Goal: Task Accomplishment & Management: Manage account settings

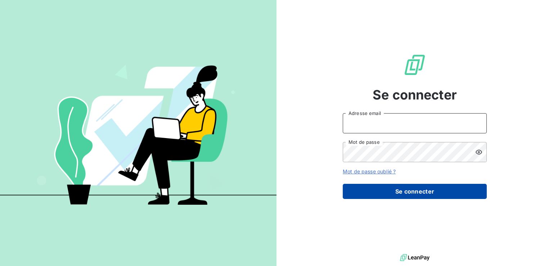
type input "[EMAIL_ADDRESS][DOMAIN_NAME]"
drag, startPoint x: 441, startPoint y: 192, endPoint x: 448, endPoint y: 190, distance: 7.2
click at [442, 191] on button "Se connecter" at bounding box center [415, 191] width 144 height 15
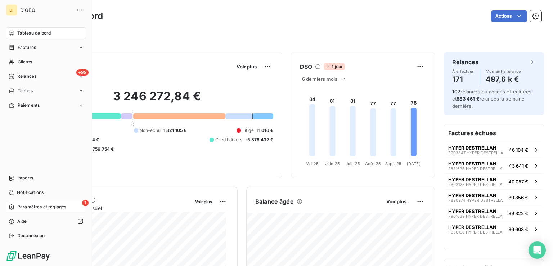
click at [29, 204] on span "Paramètres et réglages" at bounding box center [41, 207] width 49 height 6
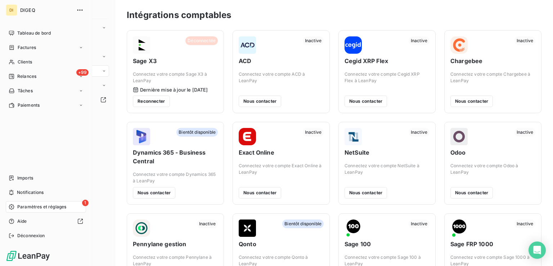
click at [85, 202] on span "1" at bounding box center [85, 203] width 6 height 6
click at [58, 207] on span "Paramètres et réglages" at bounding box center [41, 207] width 49 height 6
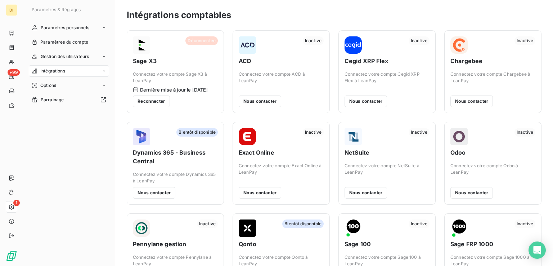
click at [102, 72] on icon at bounding box center [104, 71] width 4 height 4
click at [97, 84] on div "1 Intégrations comptables" at bounding box center [73, 86] width 72 height 12
click at [84, 86] on span "Intégrations comptables" at bounding box center [65, 85] width 50 height 6
click at [70, 84] on span "Intégrations comptables" at bounding box center [65, 85] width 50 height 6
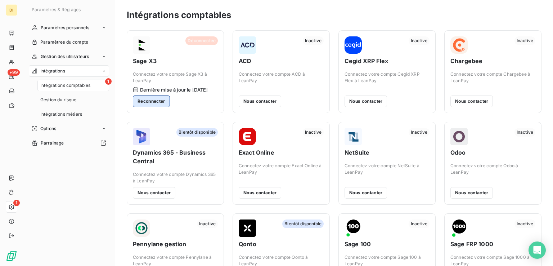
click at [153, 103] on button "Reconnecter" at bounding box center [151, 101] width 37 height 12
click at [146, 101] on button "Reconnecter" at bounding box center [151, 101] width 37 height 12
click at [155, 100] on button "Reconnecter" at bounding box center [151, 101] width 37 height 12
click at [147, 99] on button "Reconnecter" at bounding box center [151, 101] width 37 height 12
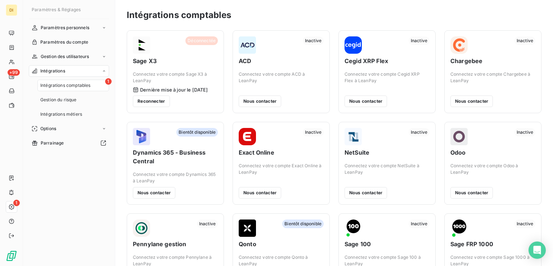
click at [80, 174] on div "Paramètres personnels Paramètres du compte Gestion des utilisateurs Intégration…" at bounding box center [69, 137] width 80 height 231
click at [153, 101] on button "Reconnecter" at bounding box center [151, 101] width 37 height 12
click at [104, 71] on icon at bounding box center [104, 70] width 2 height 1
click at [76, 87] on span "Intégrations comptables" at bounding box center [65, 85] width 50 height 6
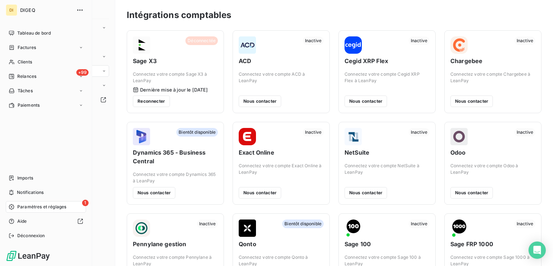
click at [13, 9] on div "DI" at bounding box center [12, 10] width 12 height 12
click at [26, 10] on span "DIGEQ" at bounding box center [46, 10] width 52 height 6
click at [30, 33] on span "Tableau de bord" at bounding box center [34, 33] width 34 height 6
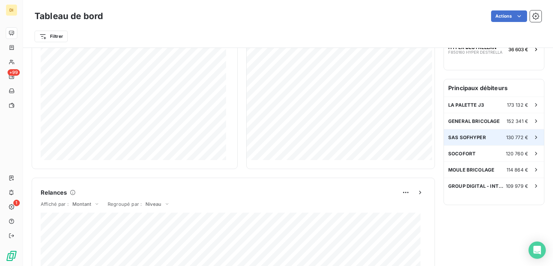
scroll to position [144, 0]
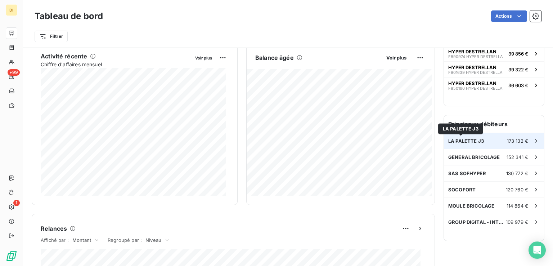
click at [467, 139] on span "LA PALETTE J3" at bounding box center [466, 141] width 36 height 6
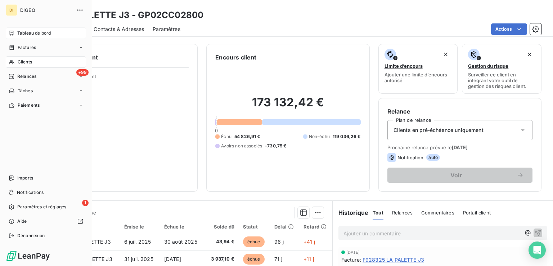
click at [26, 34] on span "Tableau de bord" at bounding box center [34, 33] width 34 height 6
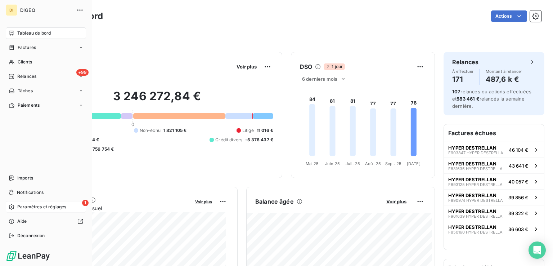
click at [45, 205] on span "Paramètres et réglages" at bounding box center [41, 207] width 49 height 6
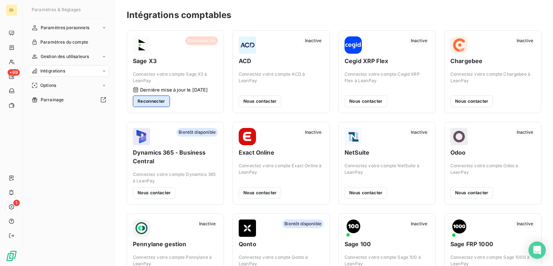
click at [150, 100] on button "Reconnecter" at bounding box center [151, 101] width 37 height 12
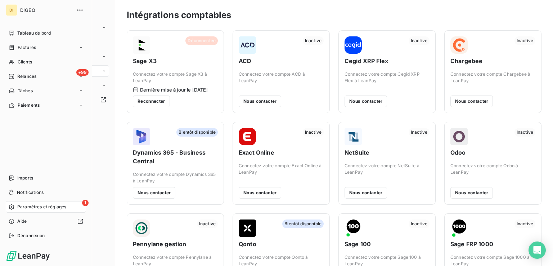
click at [16, 208] on div "1 Paramètres et réglages" at bounding box center [46, 207] width 80 height 12
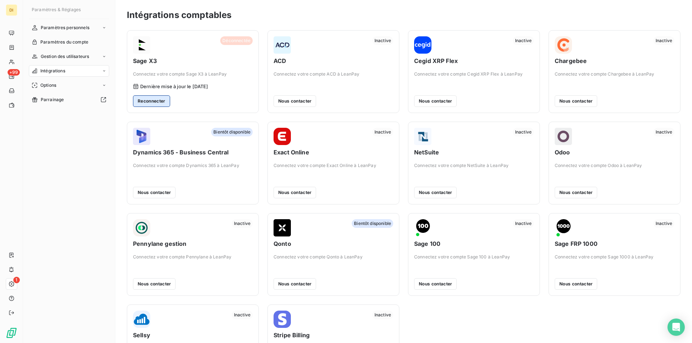
click at [152, 100] on button "Reconnecter" at bounding box center [151, 101] width 37 height 12
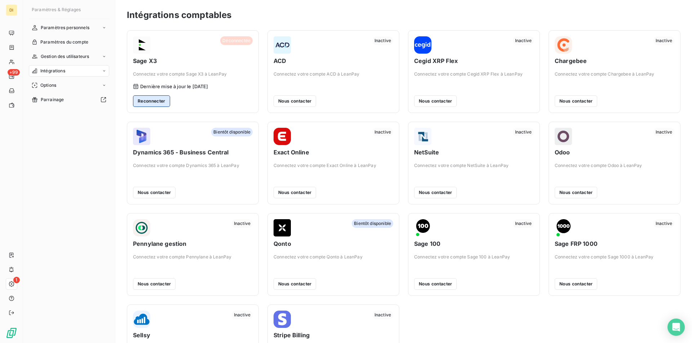
click at [156, 103] on button "Reconnecter" at bounding box center [151, 101] width 37 height 12
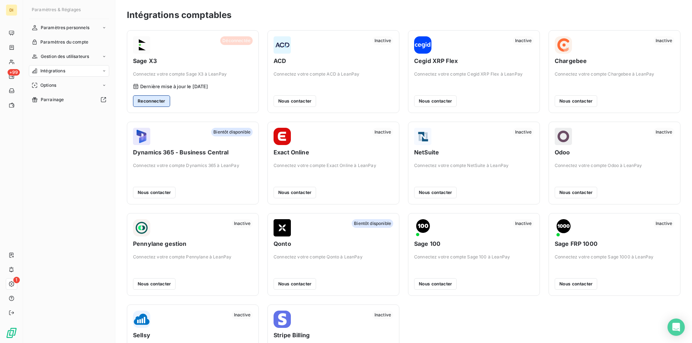
click at [156, 103] on button "Reconnecter" at bounding box center [151, 101] width 37 height 12
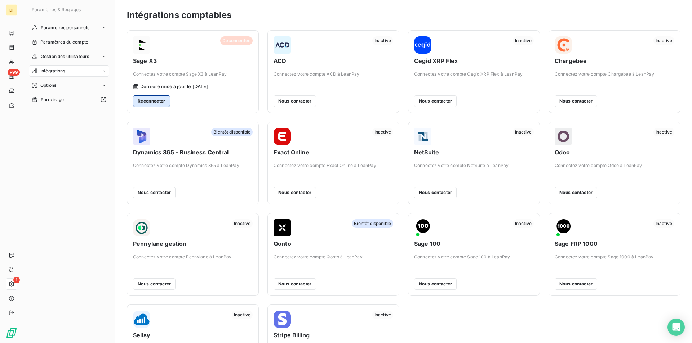
click at [156, 103] on button "Reconnecter" at bounding box center [151, 101] width 37 height 12
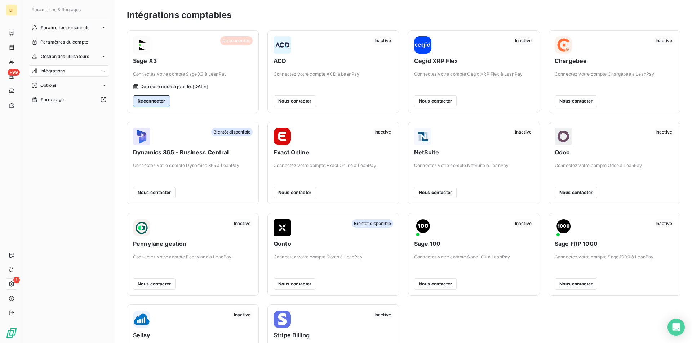
click at [156, 103] on button "Reconnecter" at bounding box center [151, 101] width 37 height 12
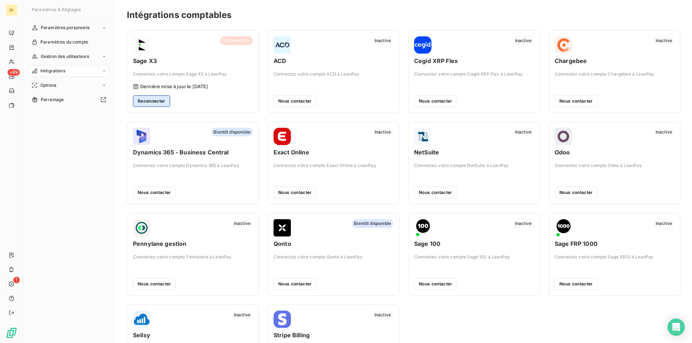
click at [156, 103] on button "Reconnecter" at bounding box center [151, 101] width 37 height 12
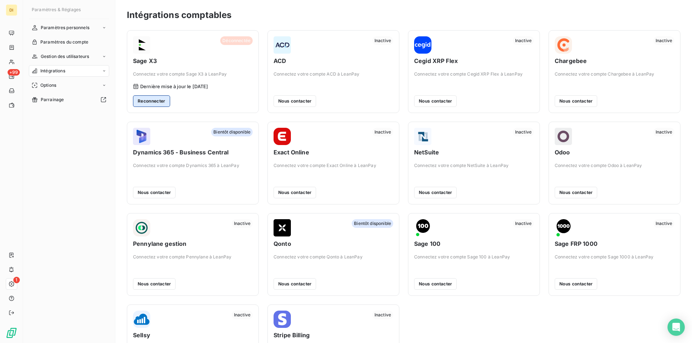
click at [151, 101] on button "Reconnecter" at bounding box center [151, 101] width 37 height 12
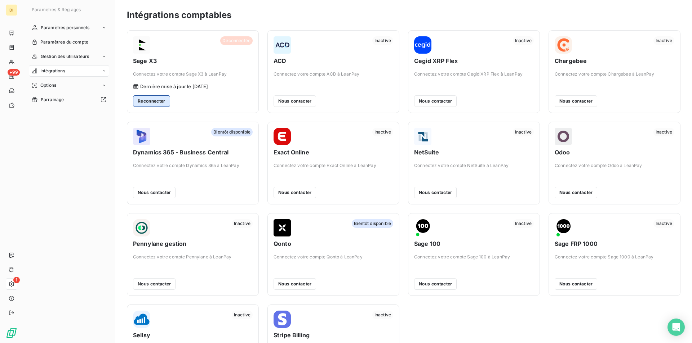
click at [151, 101] on button "Reconnecter" at bounding box center [151, 101] width 37 height 12
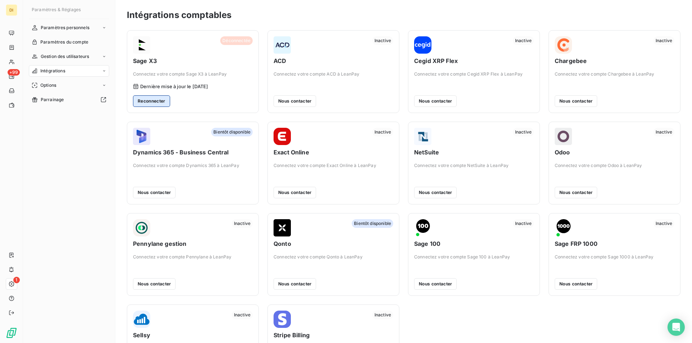
click at [151, 101] on button "Reconnecter" at bounding box center [151, 101] width 37 height 12
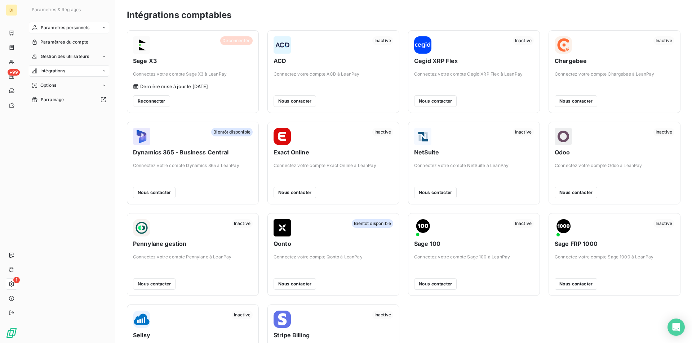
click at [72, 27] on span "Paramètres personnels" at bounding box center [65, 27] width 49 height 6
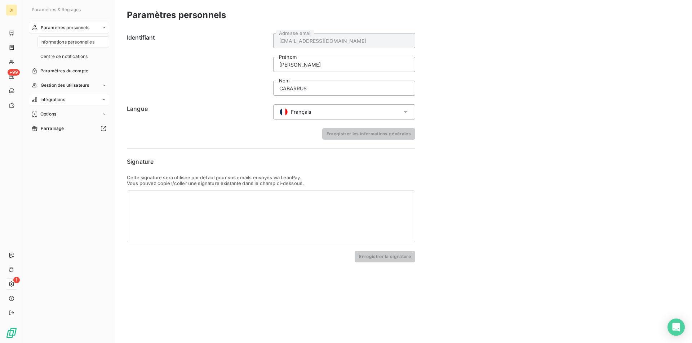
click at [61, 102] on span "Intégrations" at bounding box center [52, 100] width 25 height 6
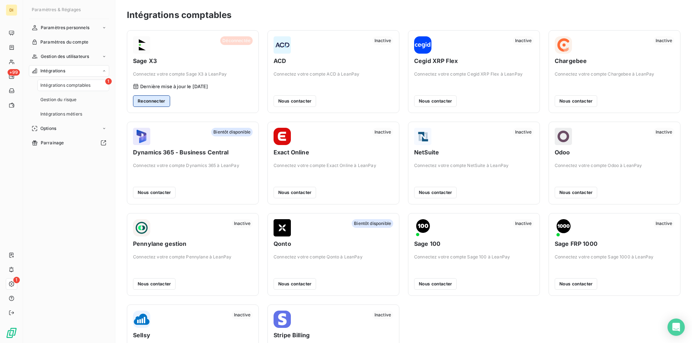
click at [153, 102] on button "Reconnecter" at bounding box center [151, 101] width 37 height 12
click at [76, 86] on span "Intégrations comptables" at bounding box center [65, 85] width 50 height 6
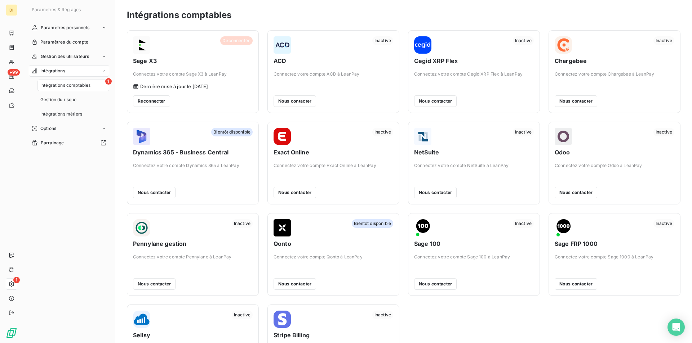
click at [76, 86] on span "Intégrations comptables" at bounding box center [65, 85] width 50 height 6
click at [152, 103] on button "Reconnecter" at bounding box center [151, 101] width 37 height 12
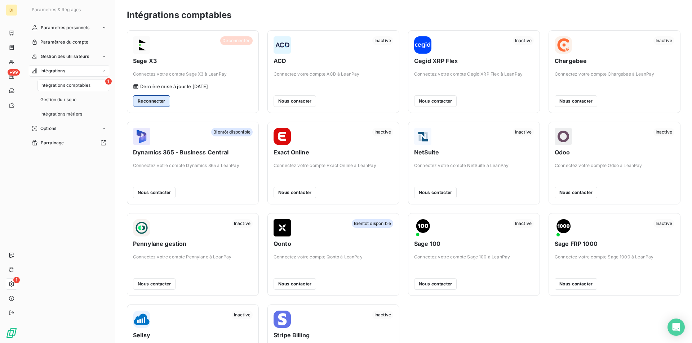
click at [152, 103] on button "Reconnecter" at bounding box center [151, 101] width 37 height 12
click at [162, 104] on button "Reconnecter" at bounding box center [151, 101] width 37 height 12
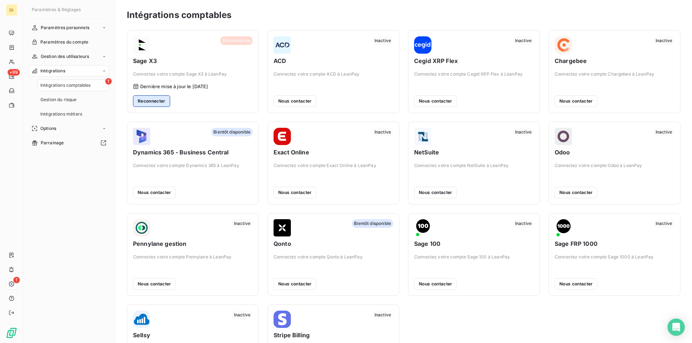
click at [162, 104] on button "Reconnecter" at bounding box center [151, 101] width 37 height 12
click at [162, 101] on button "Reconnecter" at bounding box center [151, 101] width 37 height 12
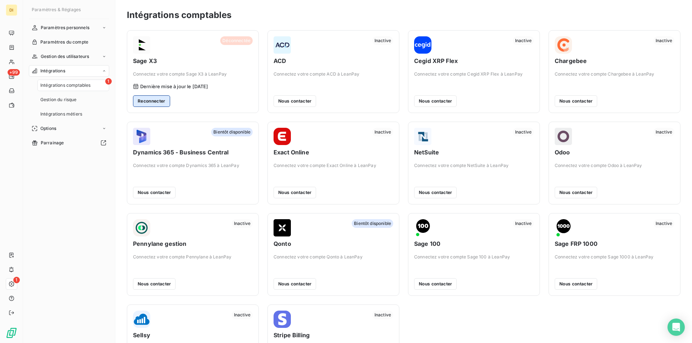
click at [162, 101] on button "Reconnecter" at bounding box center [151, 101] width 37 height 12
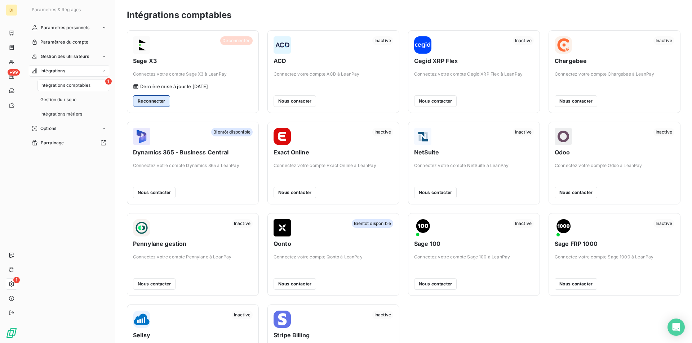
click at [162, 101] on button "Reconnecter" at bounding box center [151, 101] width 37 height 12
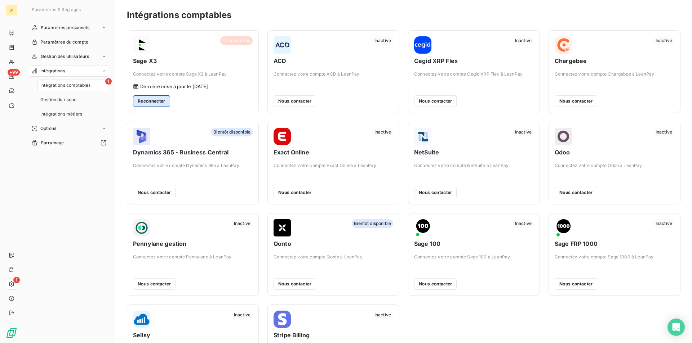
click at [162, 101] on button "Reconnecter" at bounding box center [151, 101] width 37 height 12
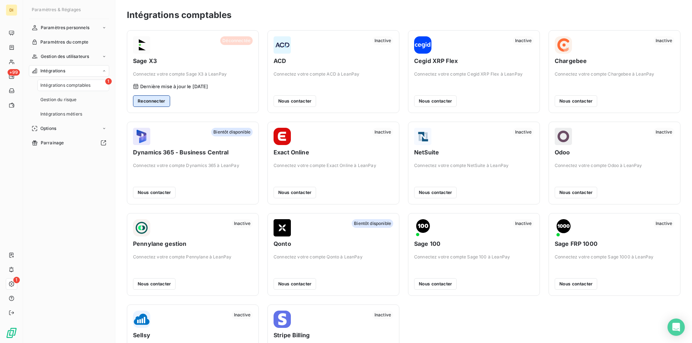
click at [162, 101] on button "Reconnecter" at bounding box center [151, 101] width 37 height 12
click at [161, 102] on button "Reconnecter" at bounding box center [151, 101] width 37 height 12
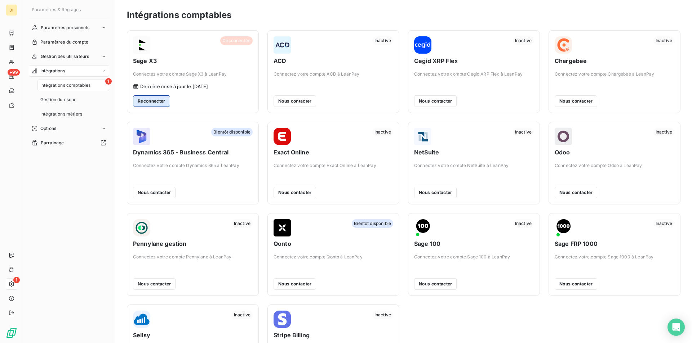
click at [161, 102] on button "Reconnecter" at bounding box center [151, 101] width 37 height 12
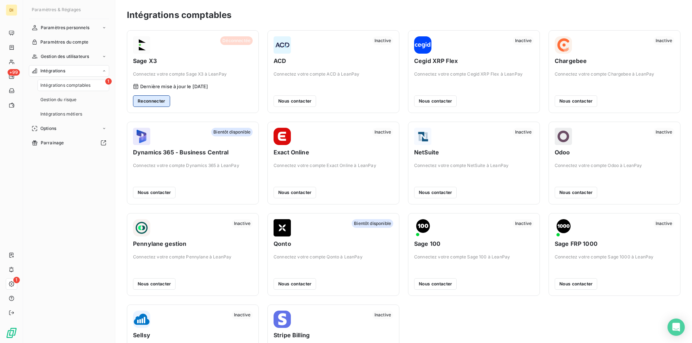
click at [161, 102] on button "Reconnecter" at bounding box center [151, 101] width 37 height 12
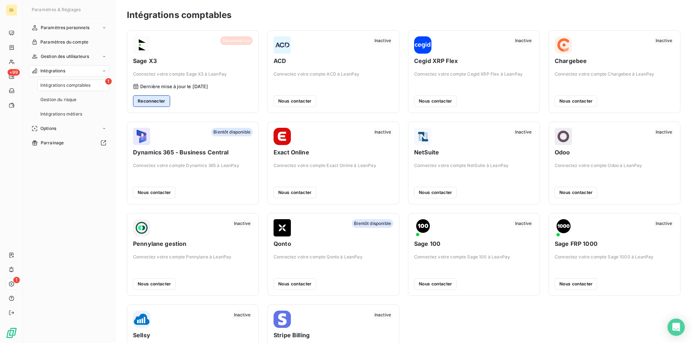
click at [161, 102] on button "Reconnecter" at bounding box center [151, 101] width 37 height 12
click at [159, 102] on button "Reconnecter" at bounding box center [151, 101] width 37 height 12
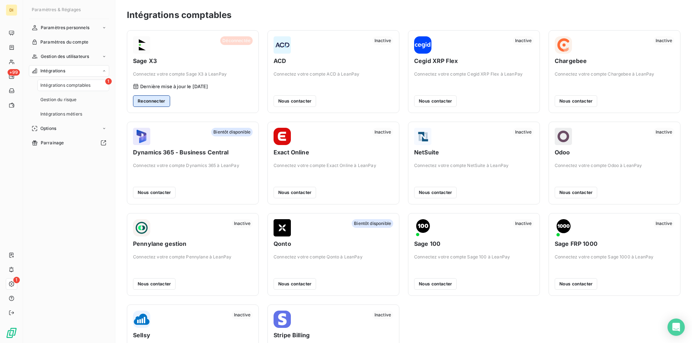
click at [159, 102] on button "Reconnecter" at bounding box center [151, 101] width 37 height 12
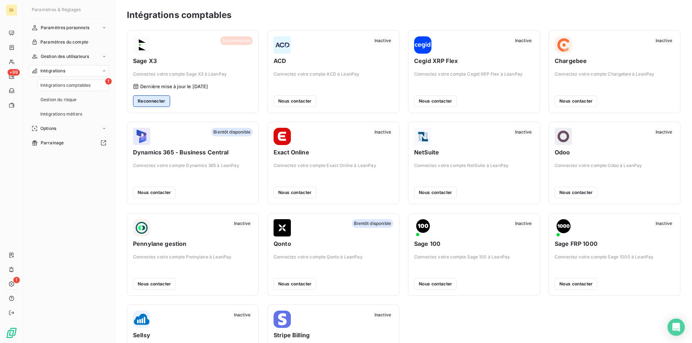
click at [159, 102] on button "Reconnecter" at bounding box center [151, 101] width 37 height 12
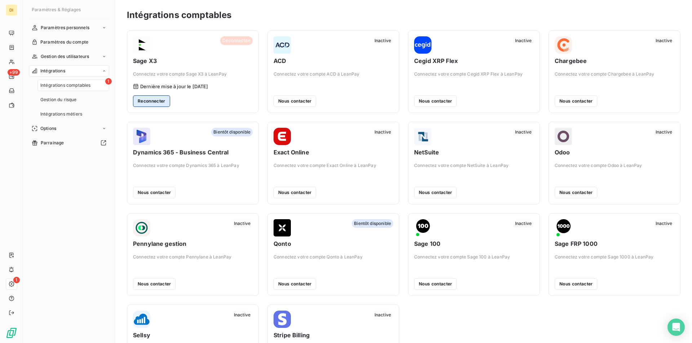
click at [159, 102] on button "Reconnecter" at bounding box center [151, 101] width 37 height 12
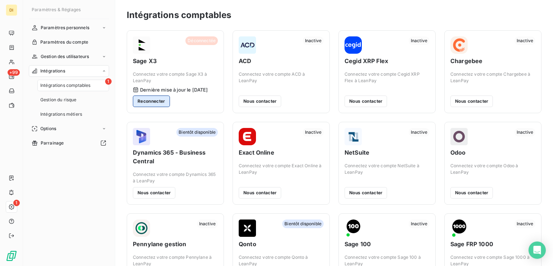
click at [157, 102] on button "Reconnecter" at bounding box center [151, 101] width 37 height 12
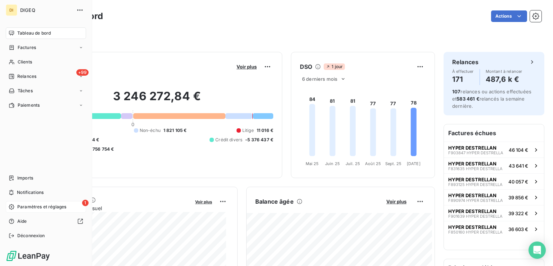
click at [14, 205] on icon at bounding box center [12, 207] width 6 height 6
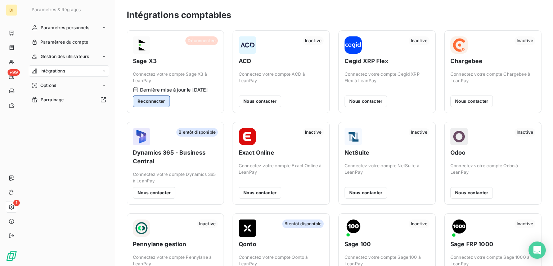
click at [157, 99] on button "Reconnecter" at bounding box center [151, 101] width 37 height 12
click at [102, 85] on icon at bounding box center [104, 85] width 4 height 4
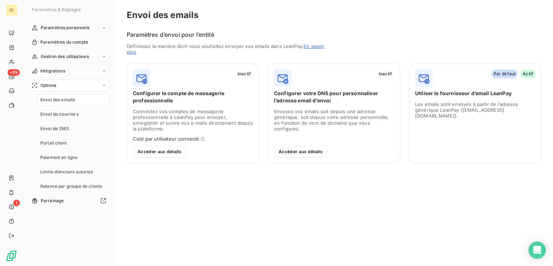
click at [102, 85] on icon at bounding box center [104, 85] width 4 height 4
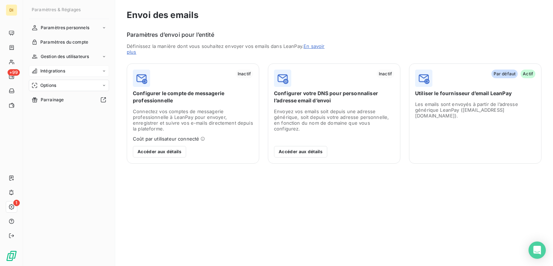
click at [105, 70] on icon at bounding box center [104, 71] width 4 height 4
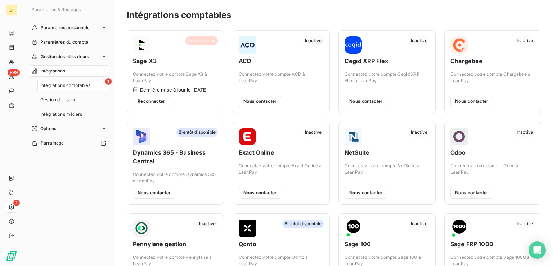
click at [105, 70] on icon at bounding box center [104, 71] width 4 height 4
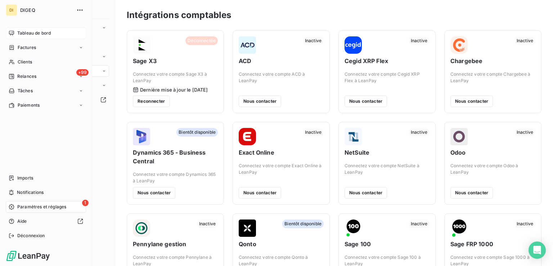
click at [36, 34] on span "Tableau de bord" at bounding box center [34, 33] width 34 height 6
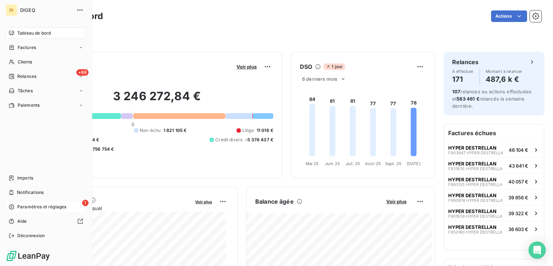
click at [38, 206] on span "Paramètres et réglages" at bounding box center [41, 207] width 49 height 6
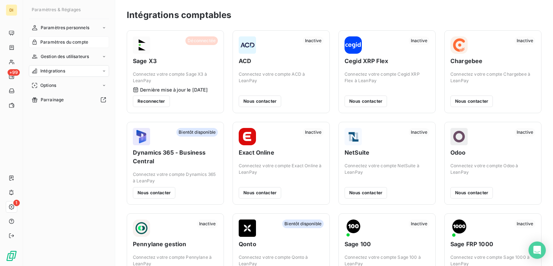
click at [64, 41] on span "Paramètres du compte" at bounding box center [64, 42] width 48 height 6
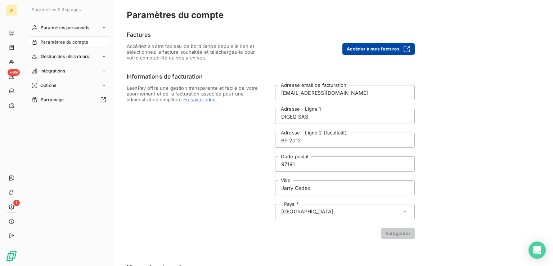
click at [373, 51] on button "Accéder à mes factures" at bounding box center [379, 49] width 72 height 12
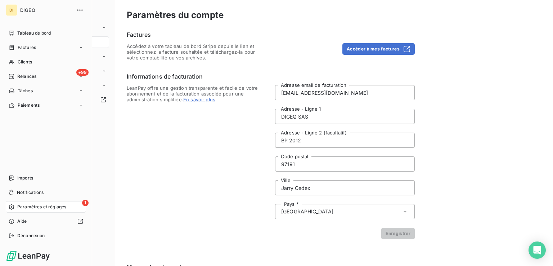
click at [14, 12] on div "DI" at bounding box center [12, 10] width 12 height 12
click at [39, 31] on span "Tableau de bord" at bounding box center [34, 33] width 34 height 6
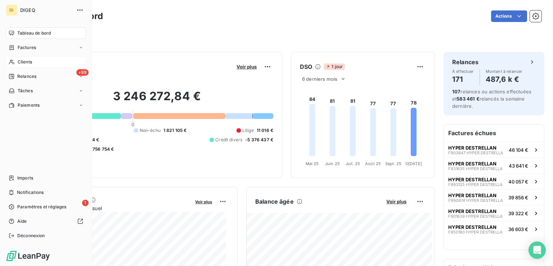
click at [25, 63] on span "Clients" at bounding box center [25, 62] width 14 height 6
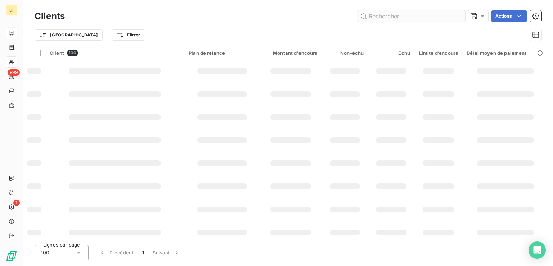
click at [409, 17] on input "text" at bounding box center [411, 16] width 108 height 12
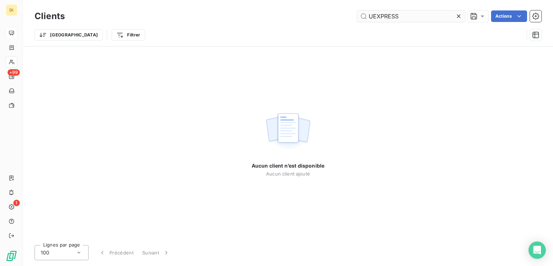
click at [373, 15] on input "UEXPRESS" at bounding box center [411, 16] width 108 height 12
drag, startPoint x: 402, startPoint y: 16, endPoint x: 368, endPoint y: 17, distance: 33.9
click at [368, 17] on input "U EXPRESS" at bounding box center [411, 16] width 108 height 12
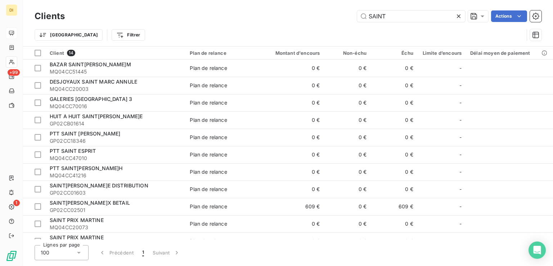
type input "SAINT"
click at [458, 16] on icon at bounding box center [459, 16] width 4 height 4
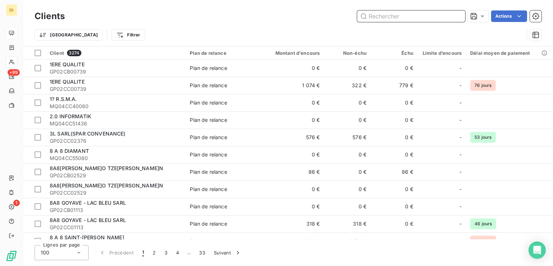
click at [403, 15] on input "text" at bounding box center [411, 16] width 108 height 12
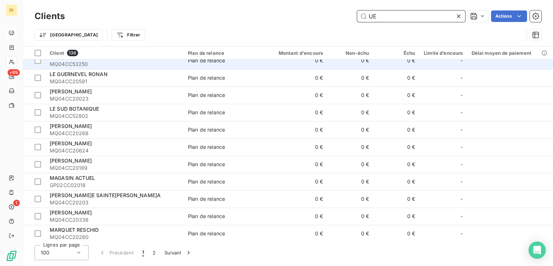
scroll to position [1441, 0]
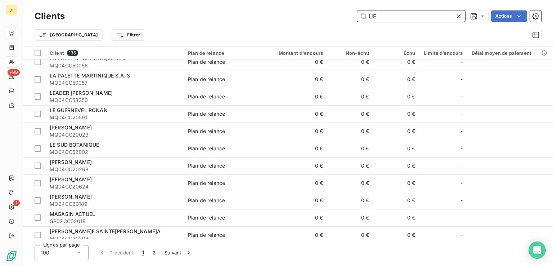
type input "UE"
click at [458, 16] on icon at bounding box center [459, 16] width 4 height 4
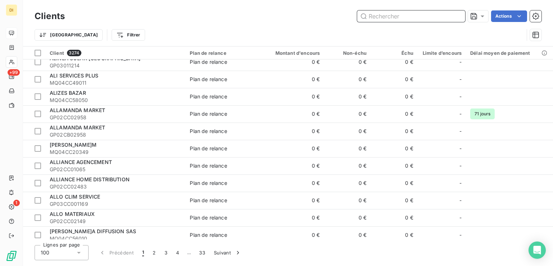
click at [425, 14] on input "text" at bounding box center [411, 16] width 108 height 12
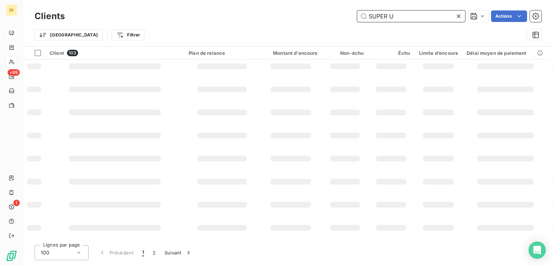
scroll to position [0, 0]
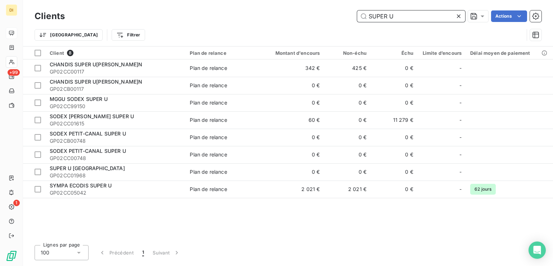
type input "SUPER U"
